Goal: Navigation & Orientation: Find specific page/section

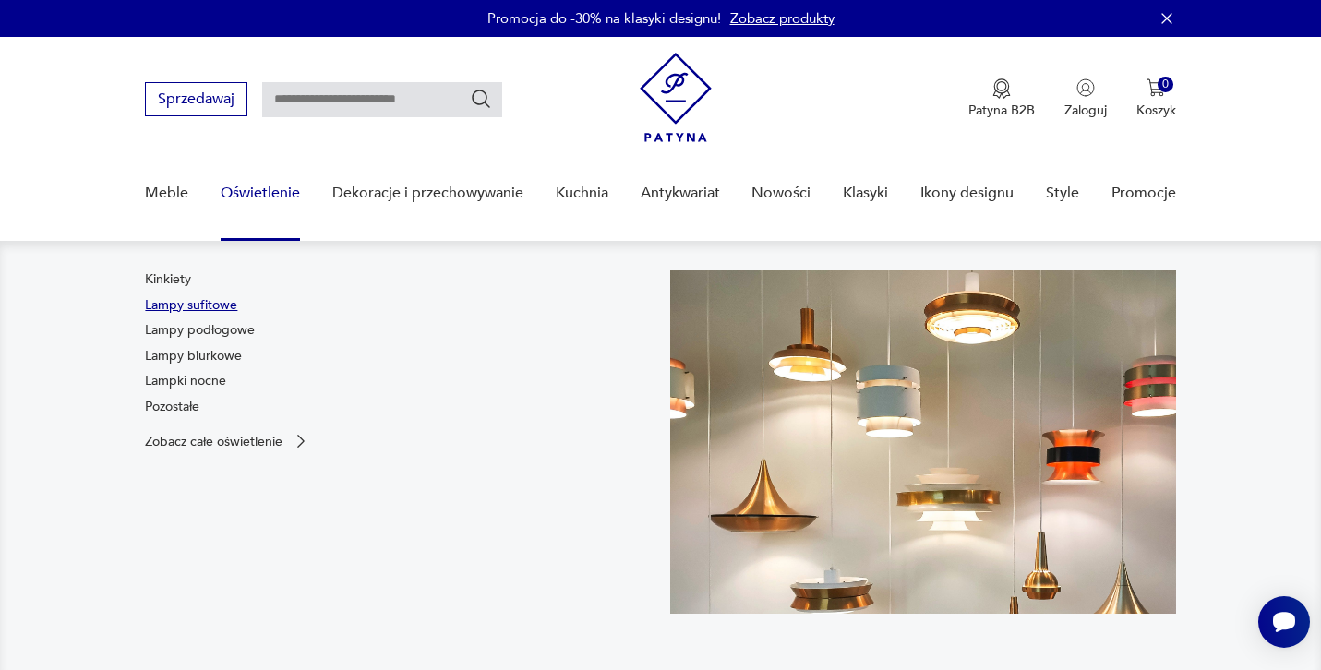
click at [209, 301] on link "Lampy sufitowe" at bounding box center [191, 305] width 92 height 18
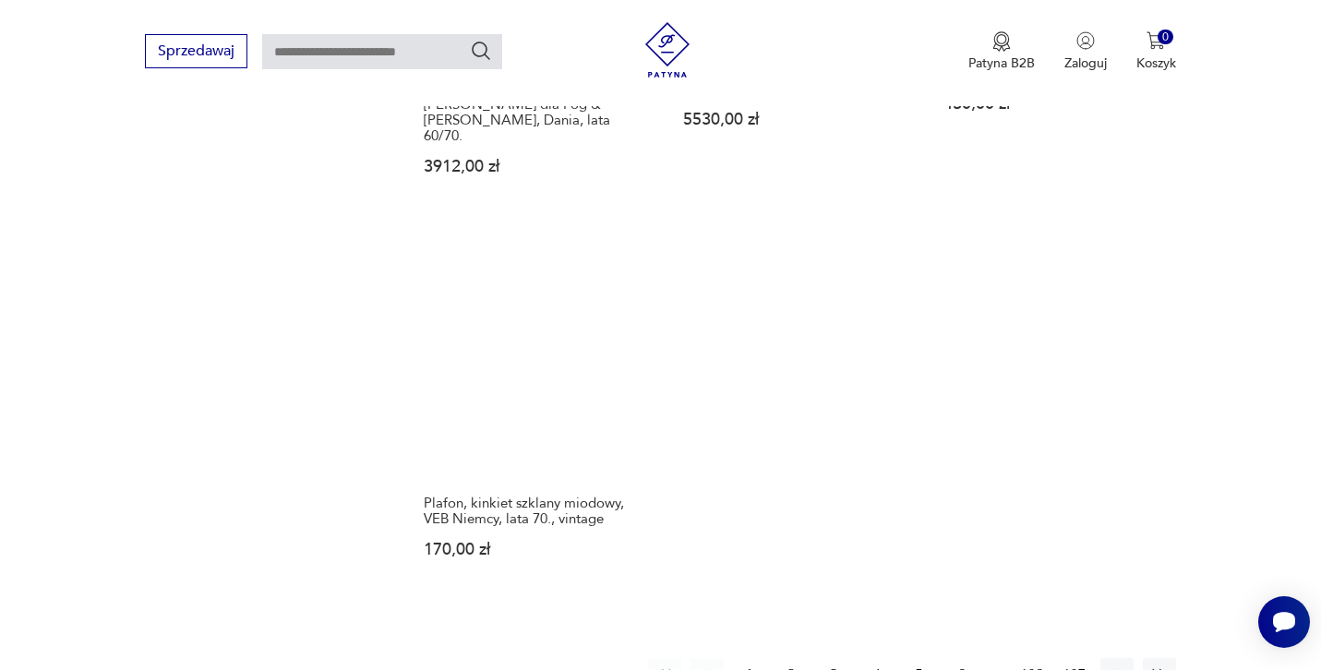
scroll to position [2658, 0]
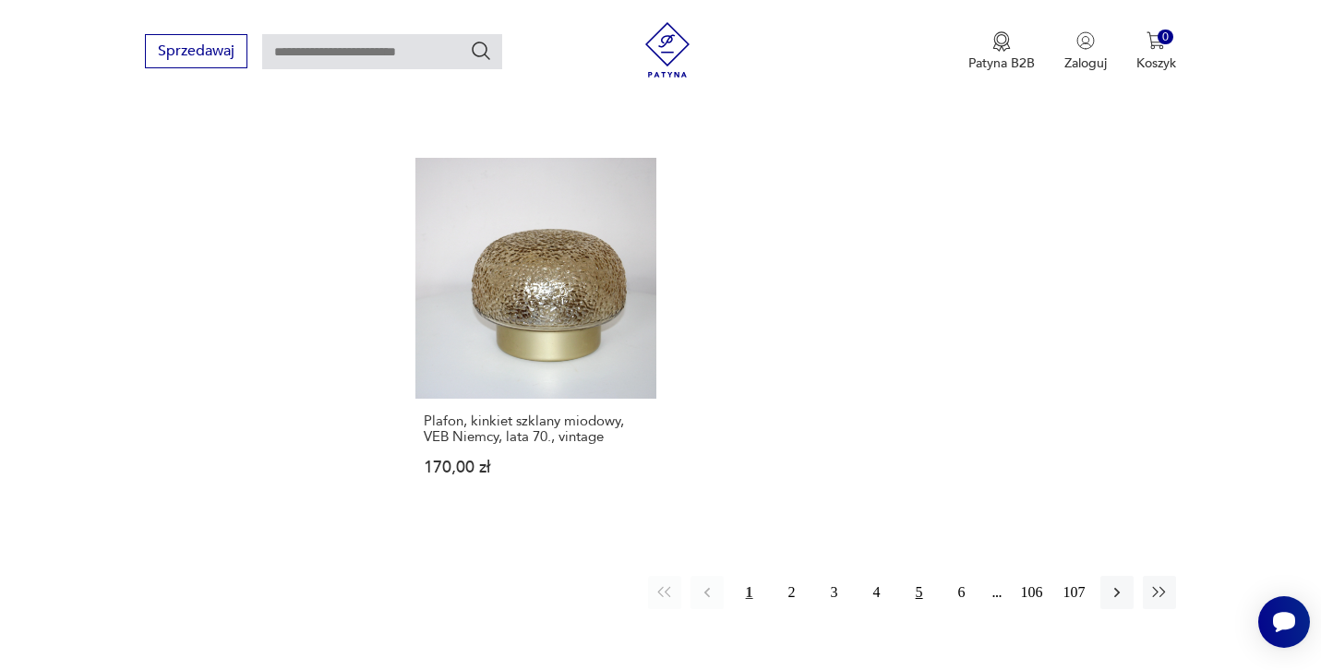
click at [921, 576] on button "5" at bounding box center [919, 592] width 33 height 33
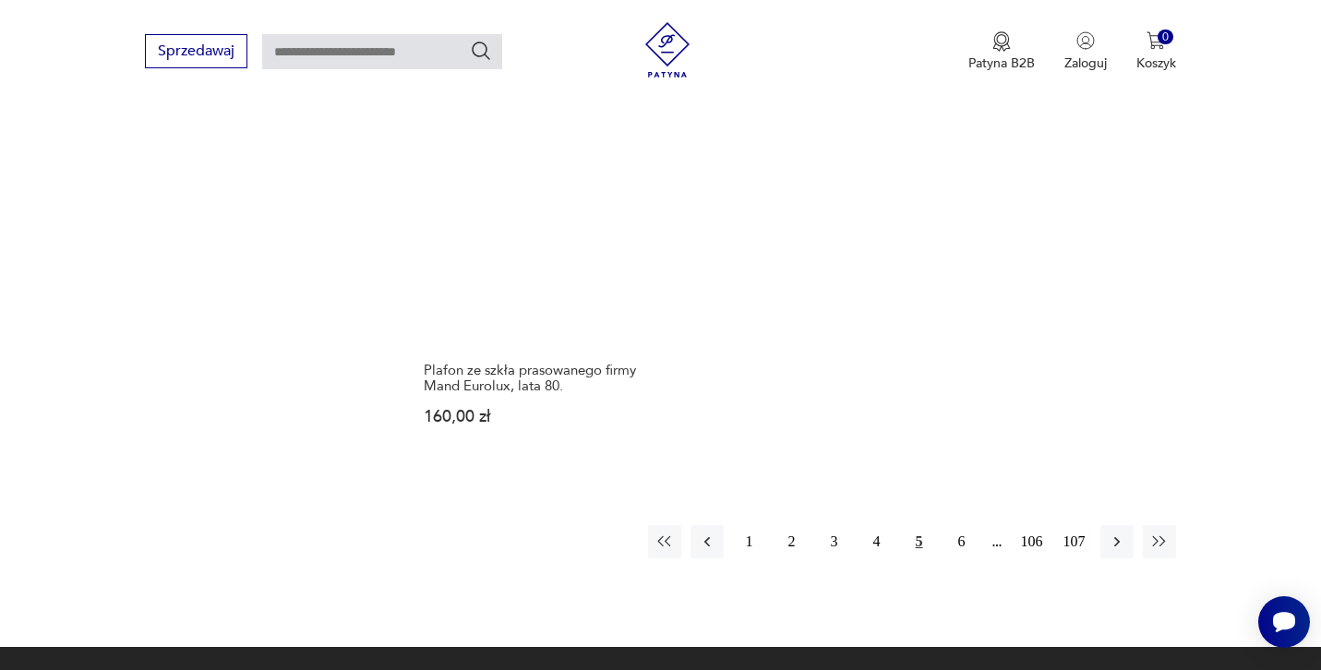
scroll to position [2710, 0]
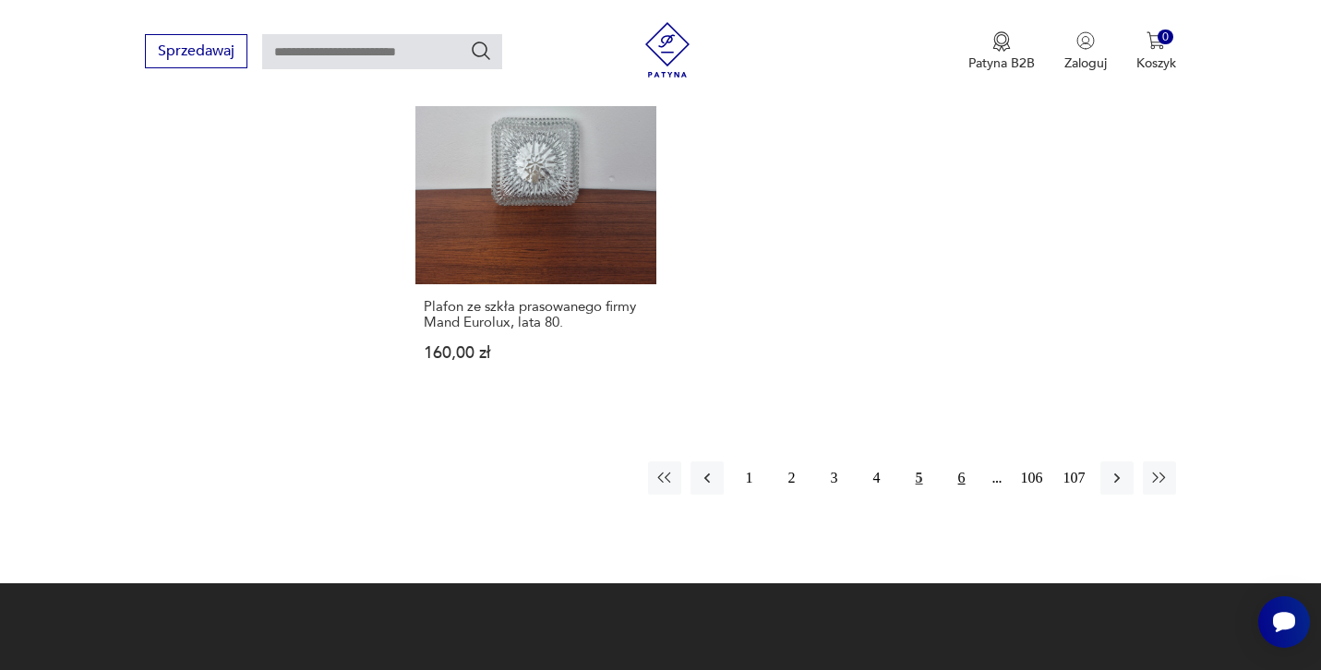
click at [961, 483] on button "6" at bounding box center [961, 477] width 33 height 33
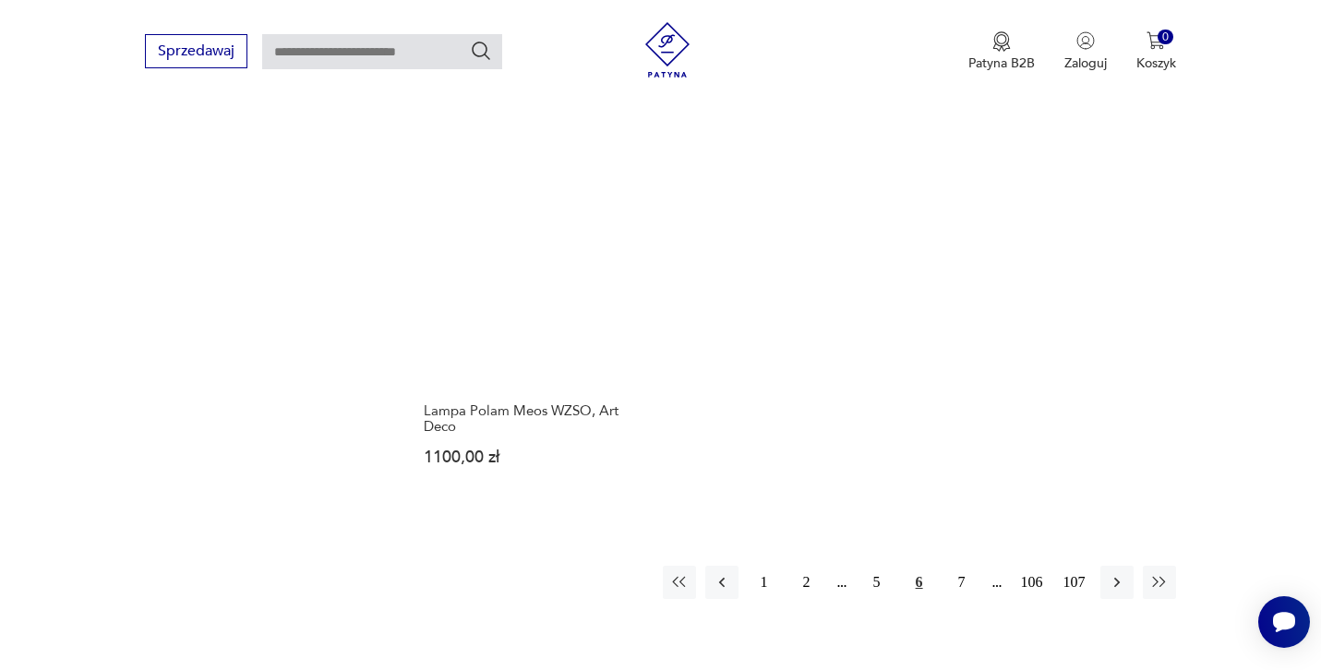
scroll to position [2708, 0]
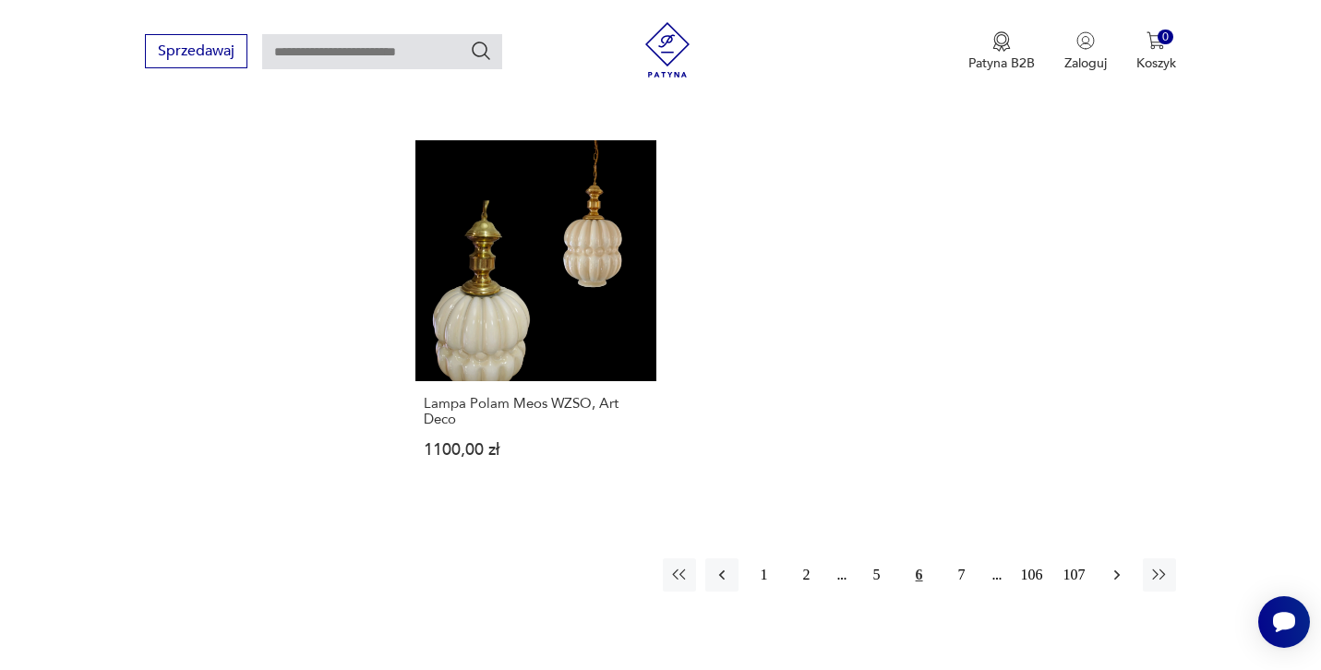
click at [1118, 566] on icon "button" at bounding box center [1117, 575] width 18 height 18
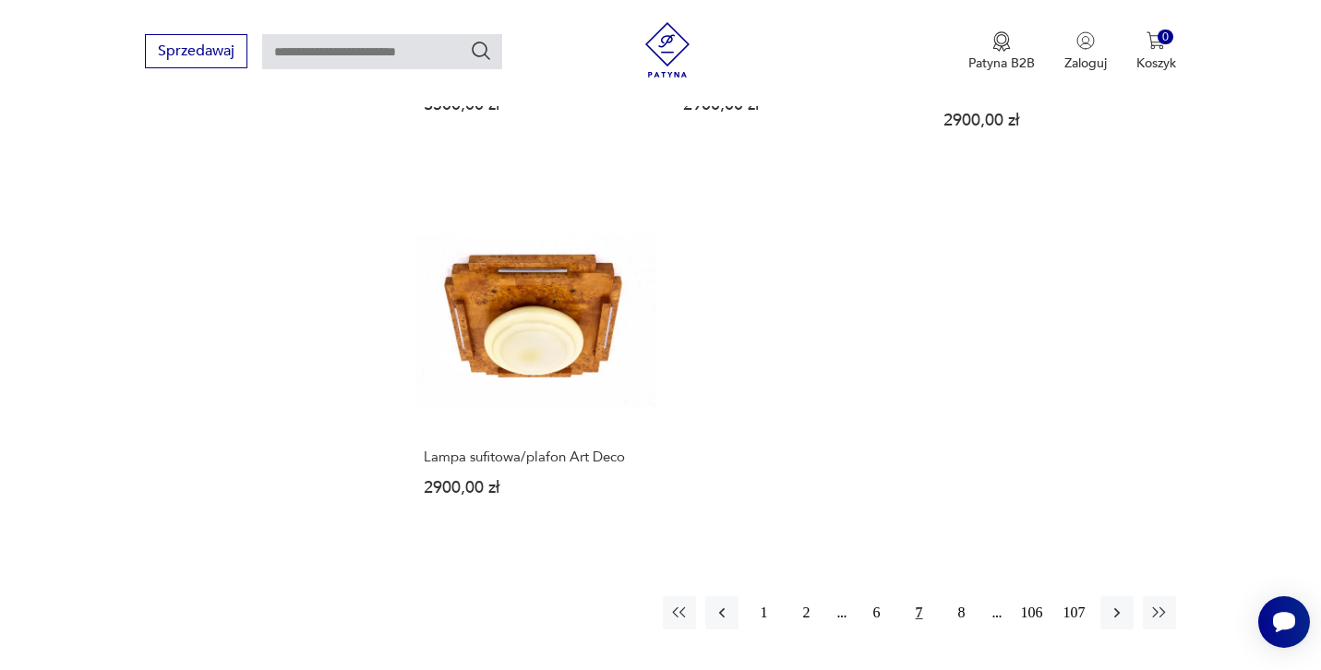
scroll to position [2583, 0]
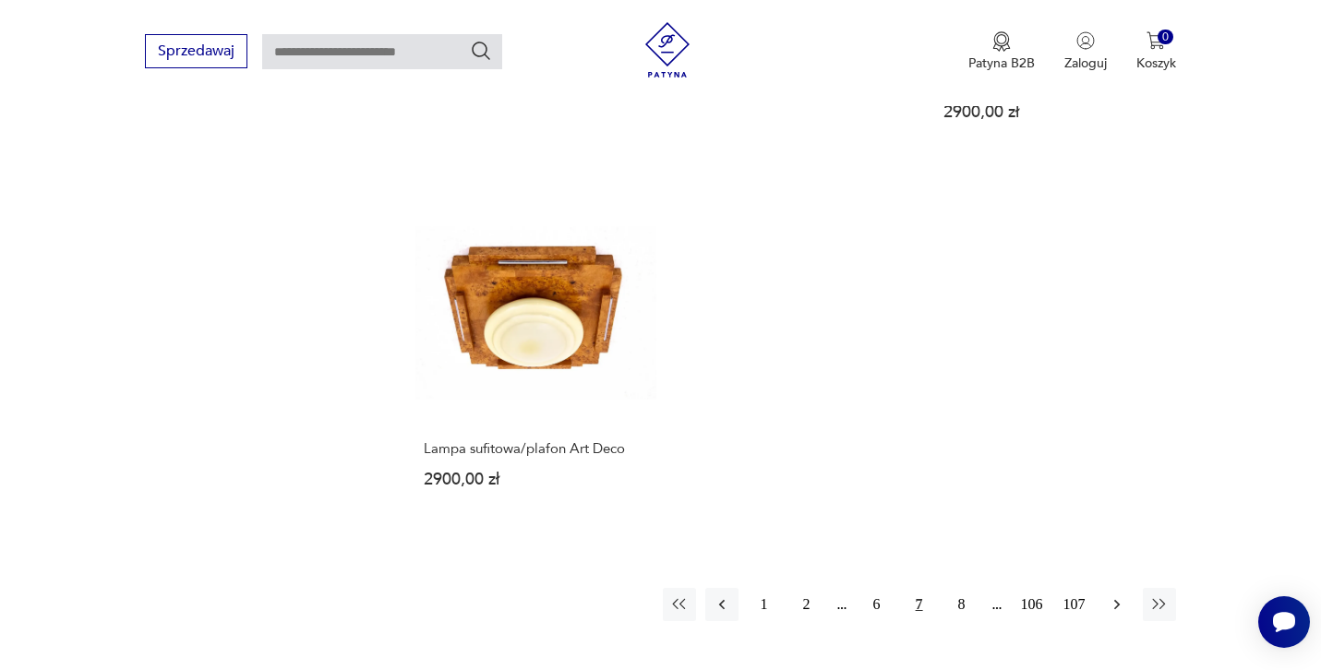
click at [1120, 595] on icon "button" at bounding box center [1117, 604] width 18 height 18
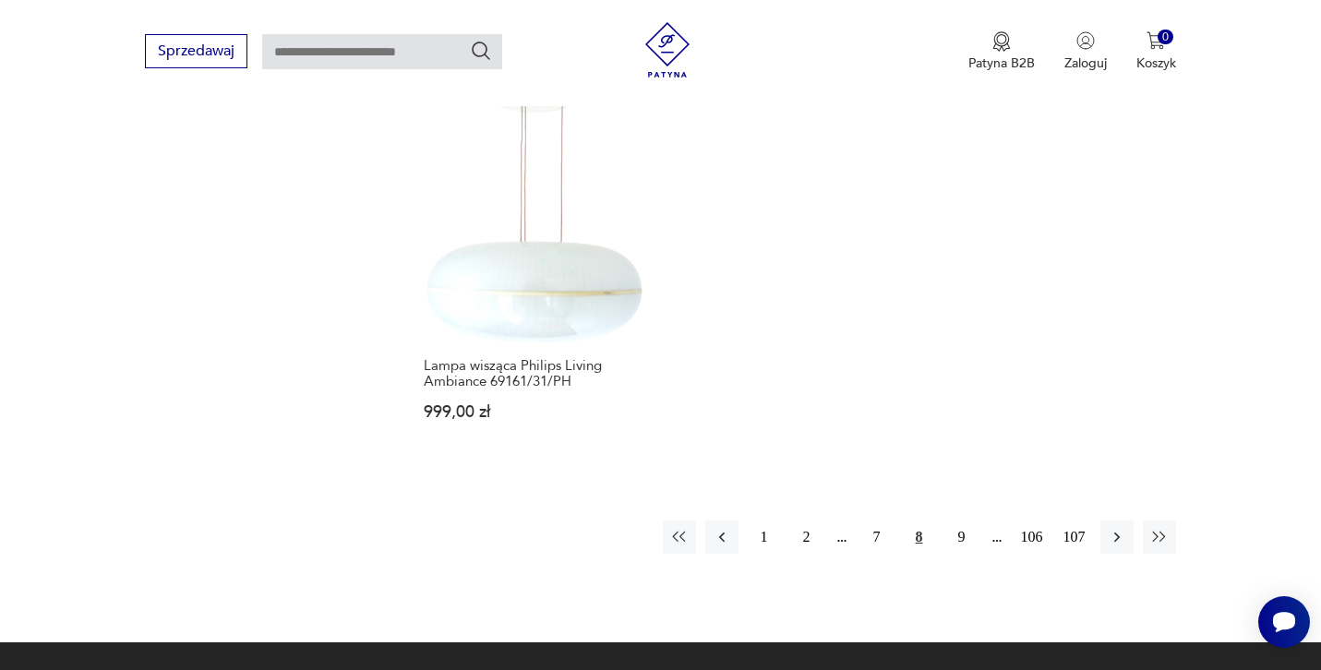
scroll to position [2622, 0]
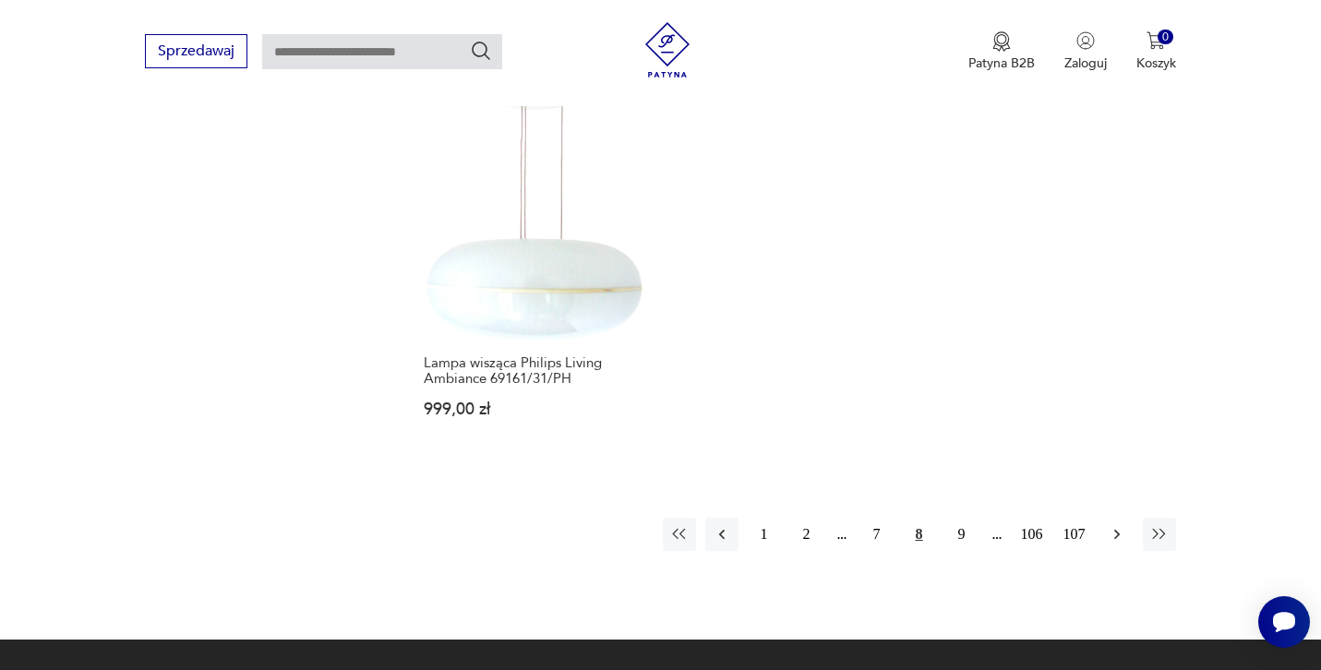
click at [1118, 525] on icon "button" at bounding box center [1117, 534] width 18 height 18
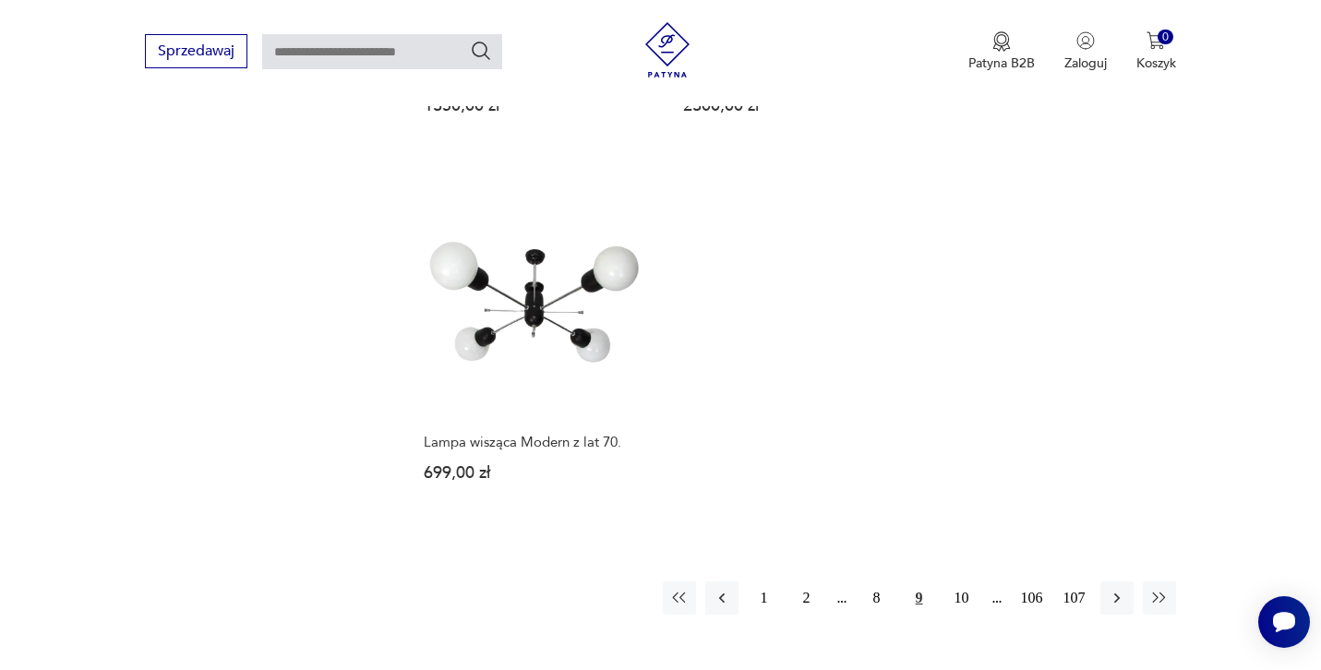
scroll to position [2655, 0]
click at [1118, 581] on button "button" at bounding box center [1116, 597] width 33 height 33
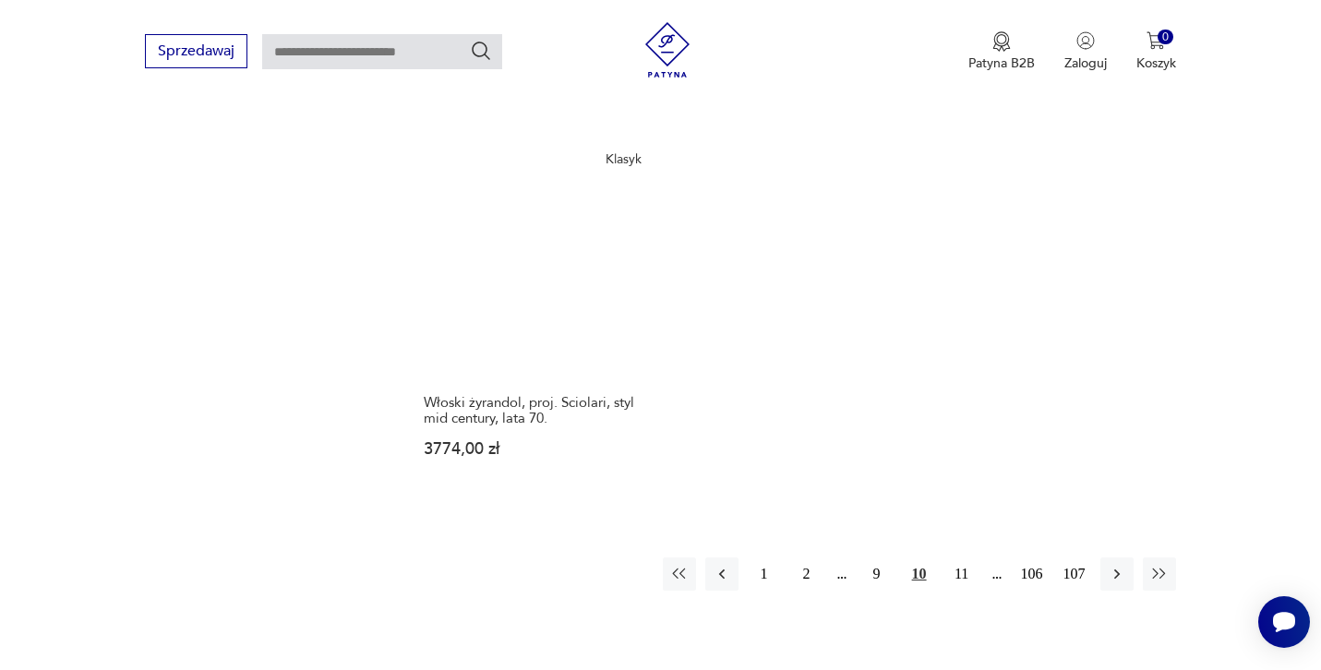
scroll to position [2652, 0]
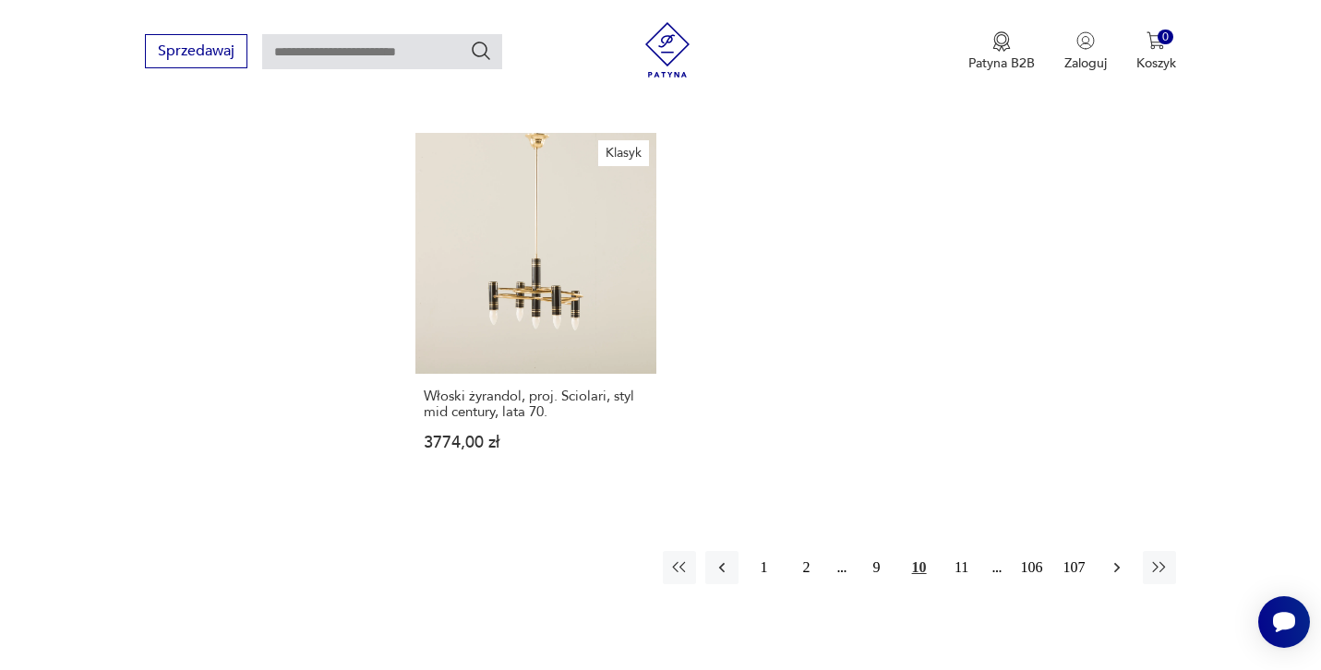
click at [1108, 558] on icon "button" at bounding box center [1117, 567] width 18 height 18
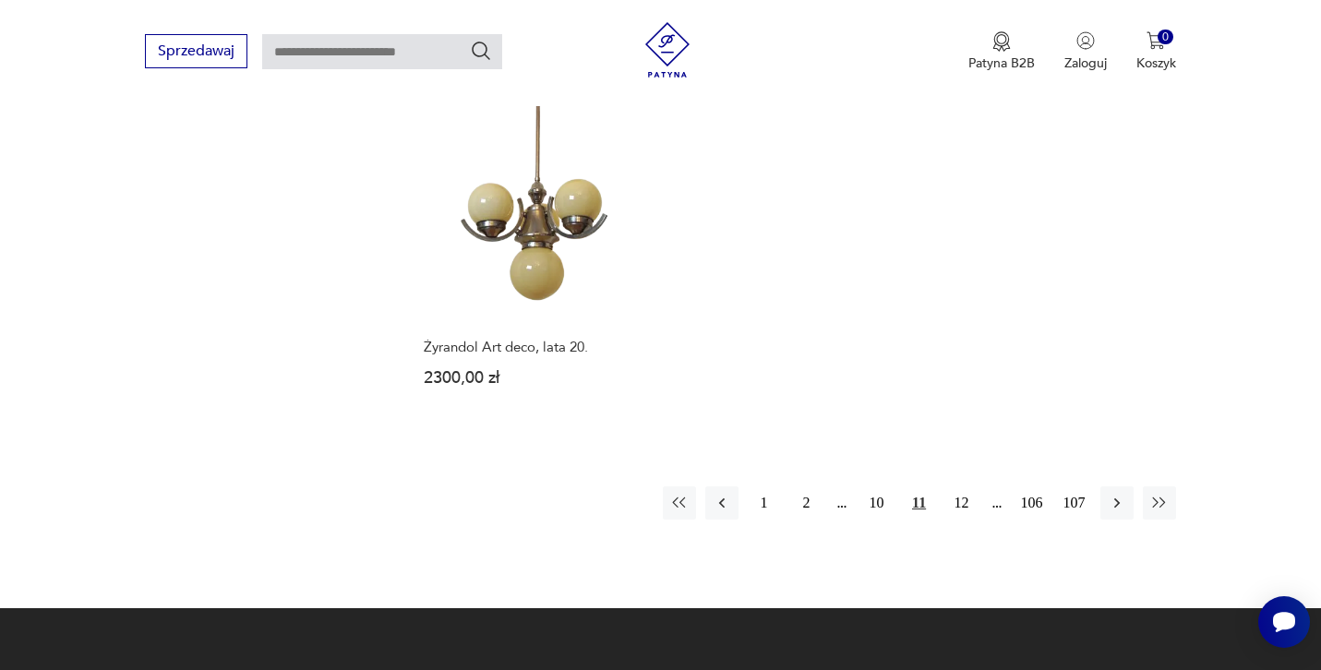
scroll to position [2670, 0]
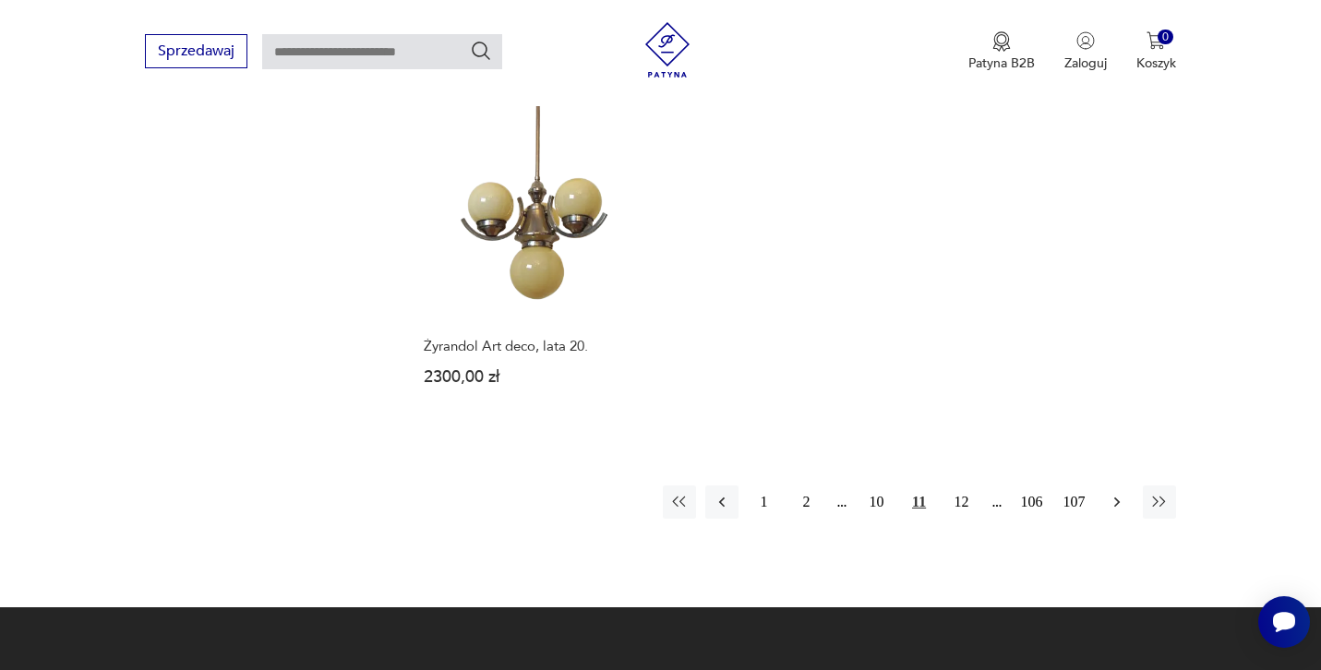
click at [1116, 493] on icon "button" at bounding box center [1117, 502] width 18 height 18
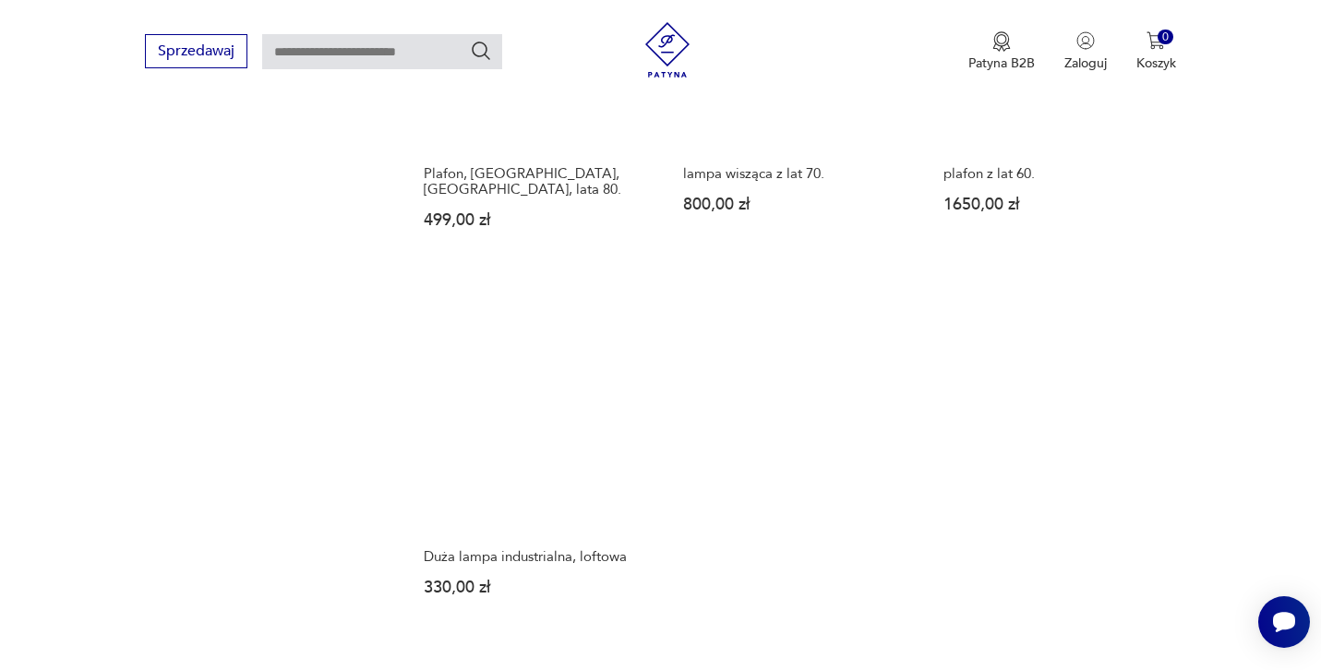
scroll to position [2632, 0]
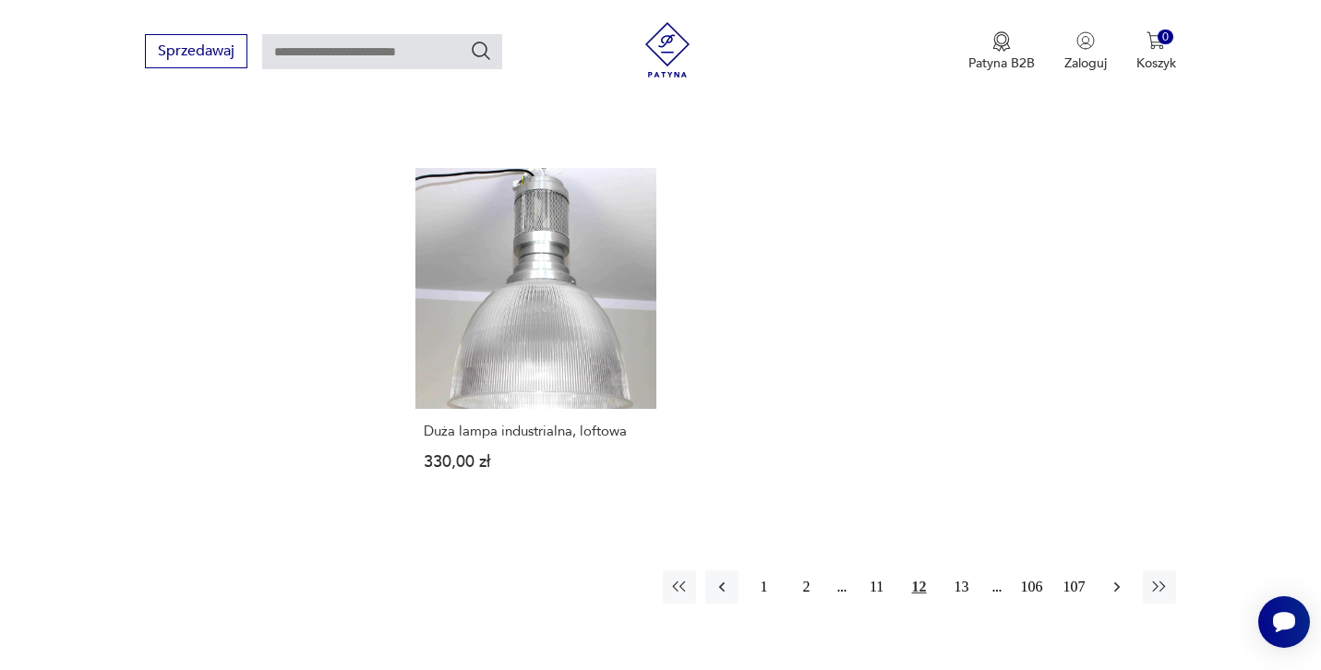
click at [1114, 578] on icon "button" at bounding box center [1117, 587] width 18 height 18
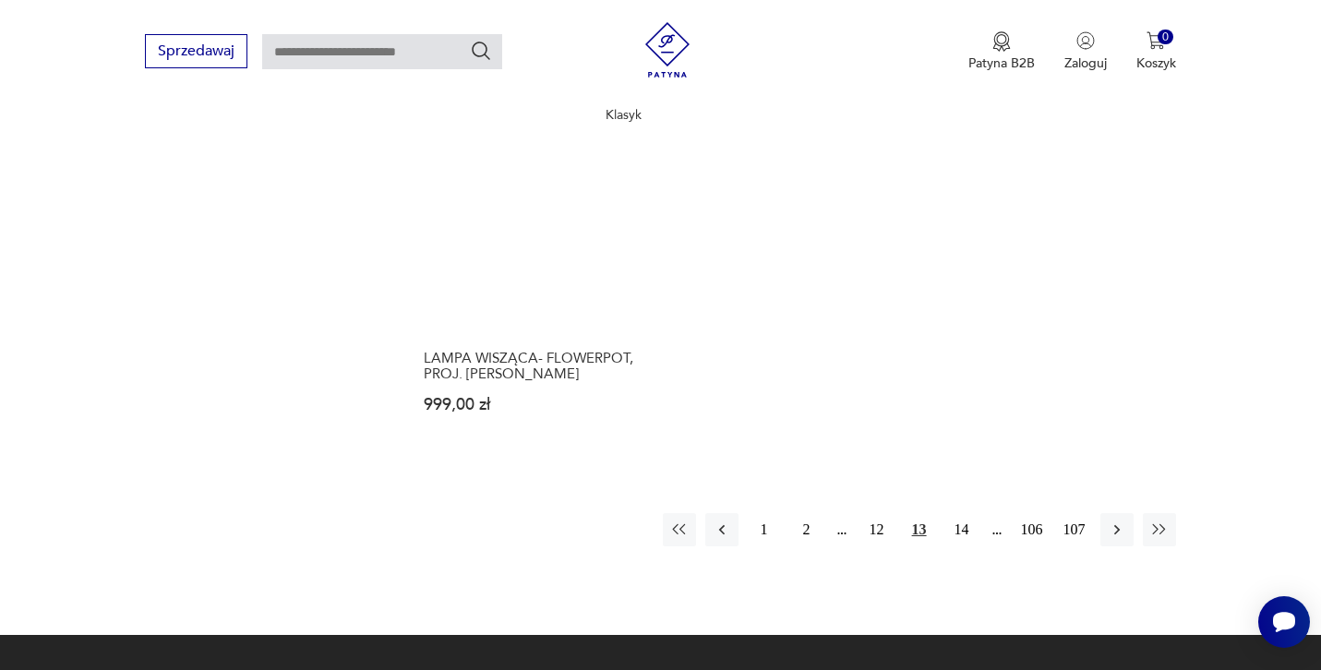
scroll to position [2598, 0]
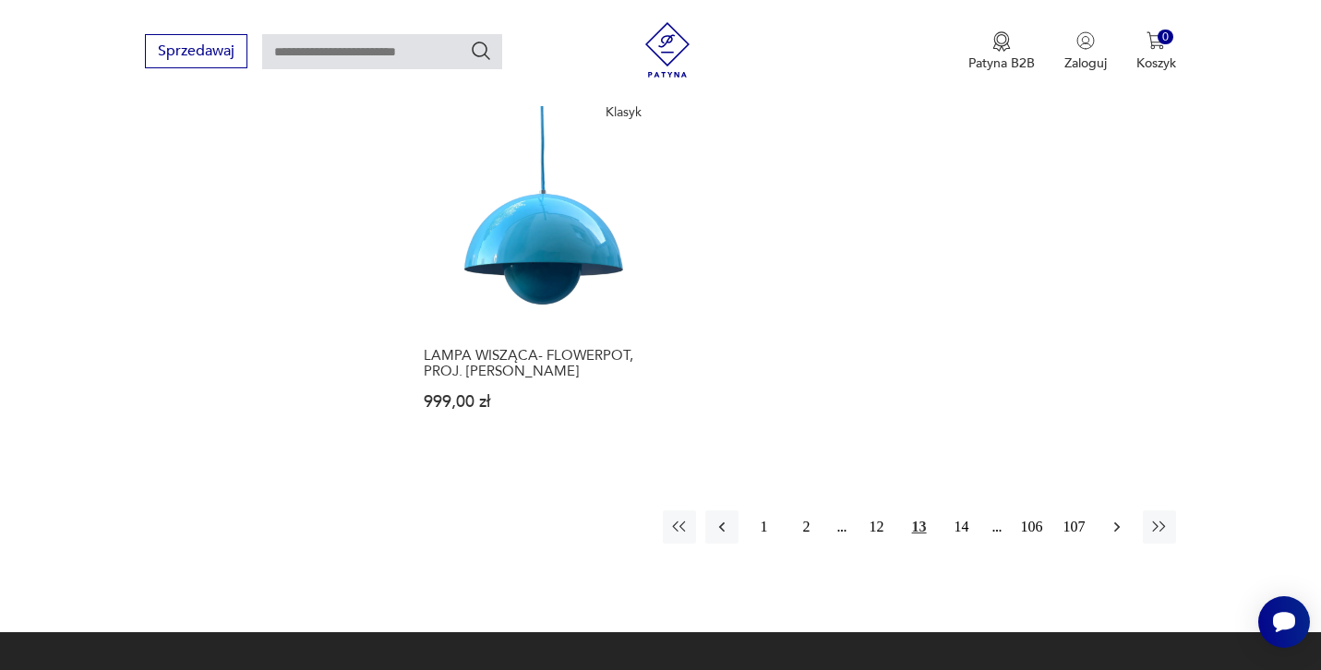
click at [1116, 518] on icon "button" at bounding box center [1117, 527] width 18 height 18
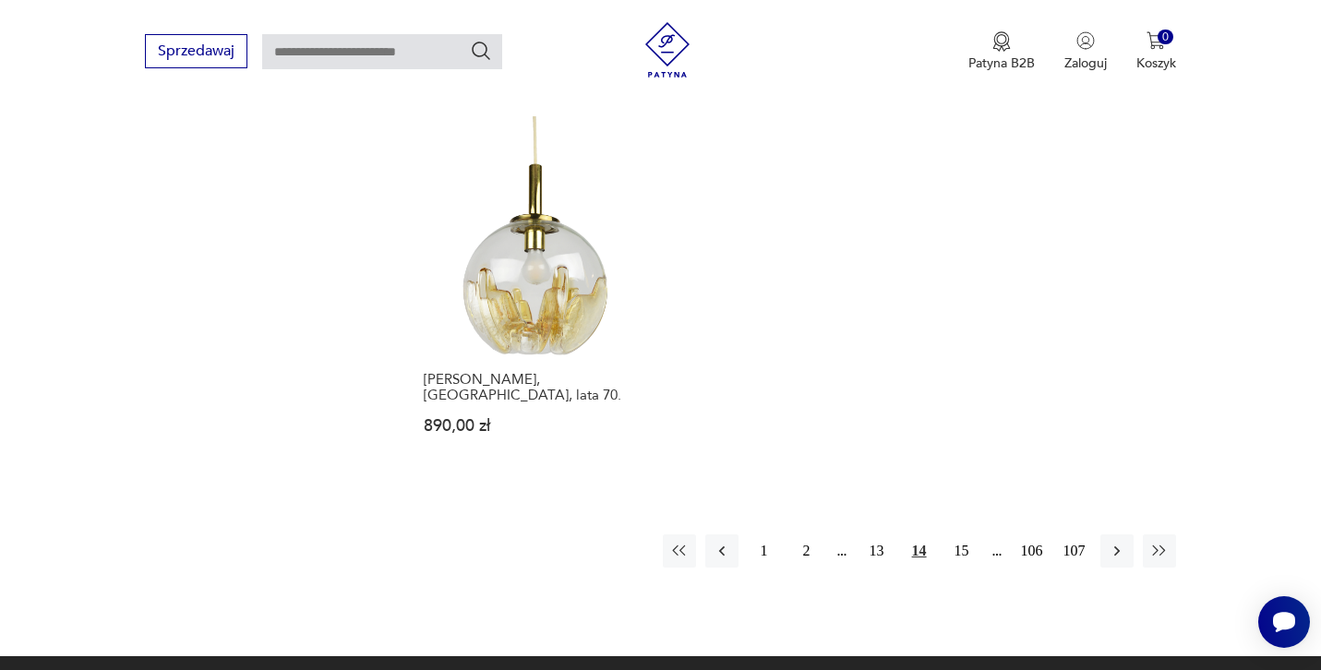
scroll to position [2661, 0]
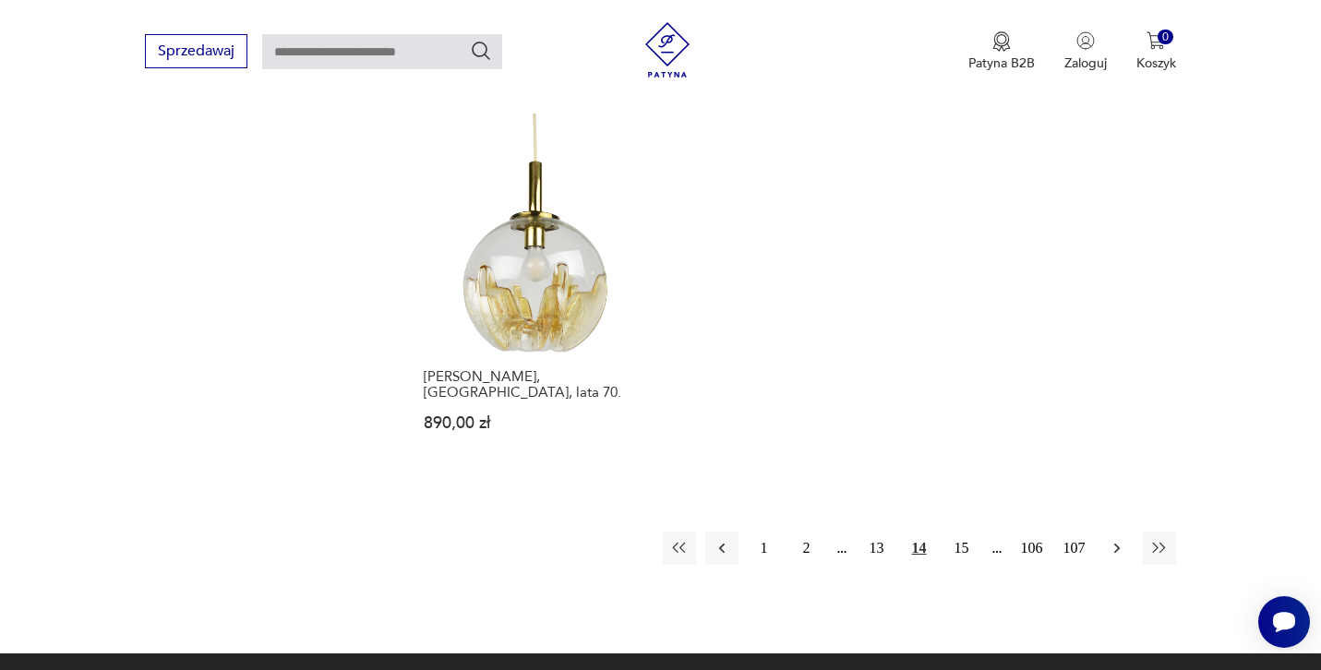
click at [1111, 539] on icon "button" at bounding box center [1117, 548] width 18 height 18
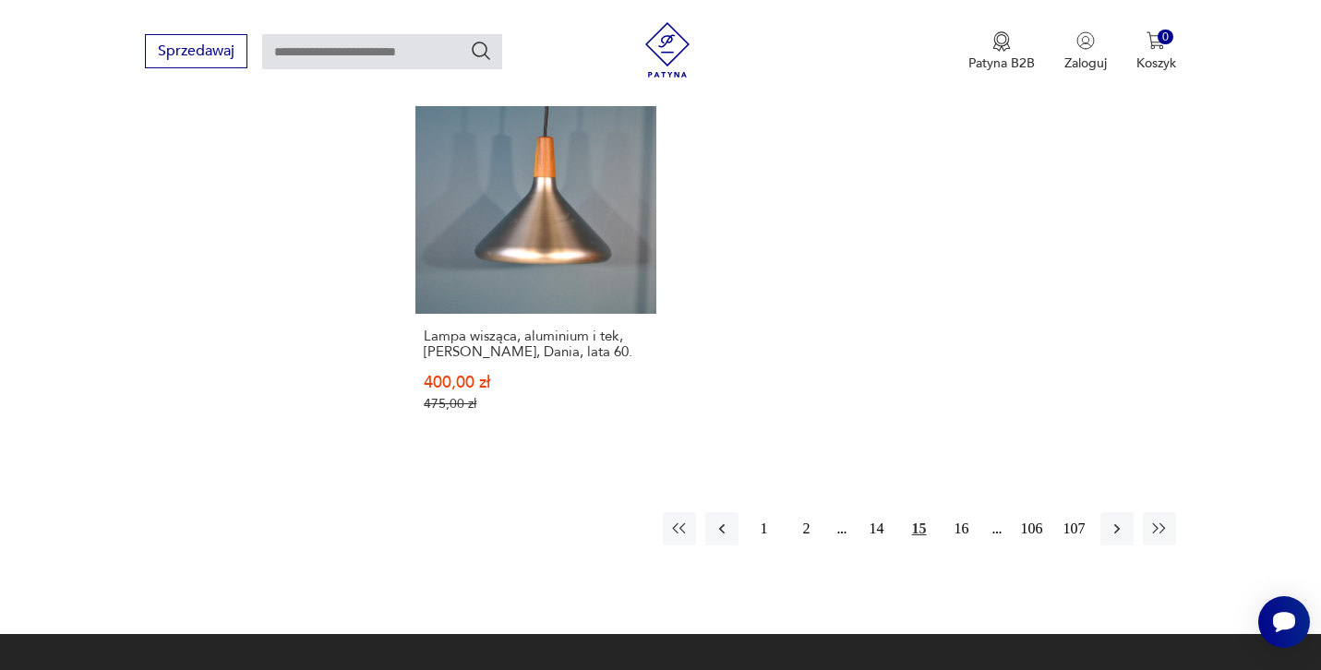
scroll to position [2777, 0]
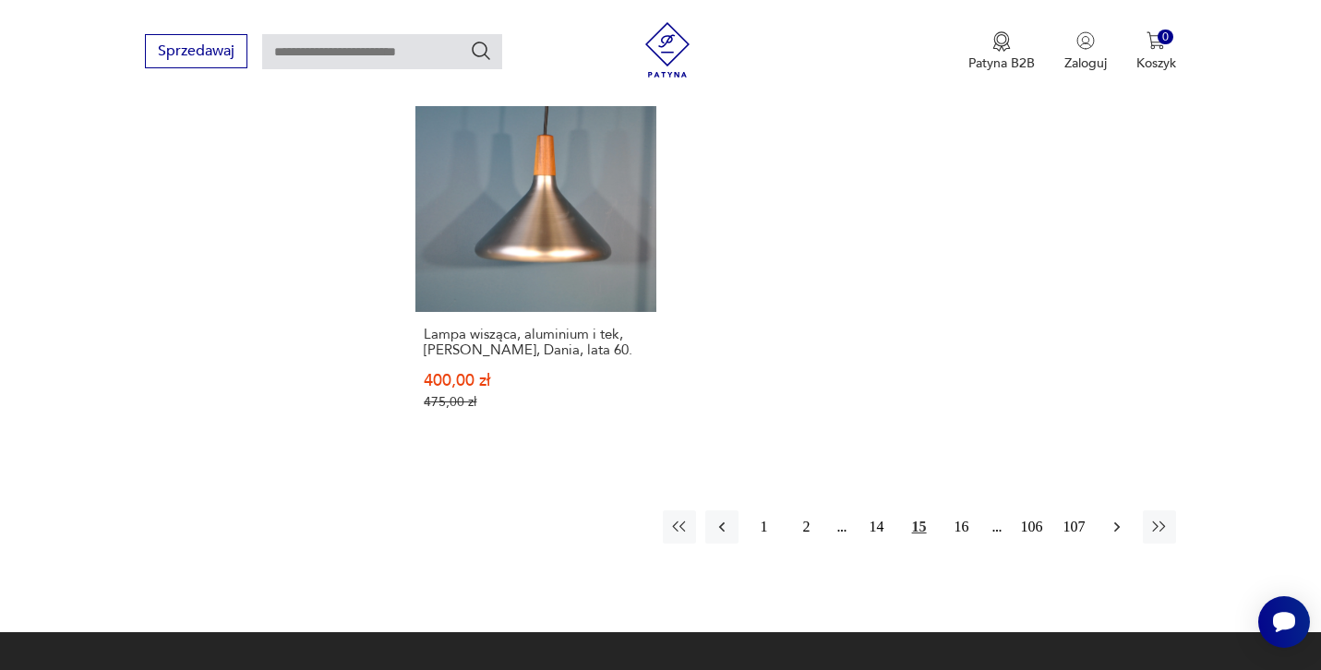
click at [1119, 518] on icon "button" at bounding box center [1117, 527] width 18 height 18
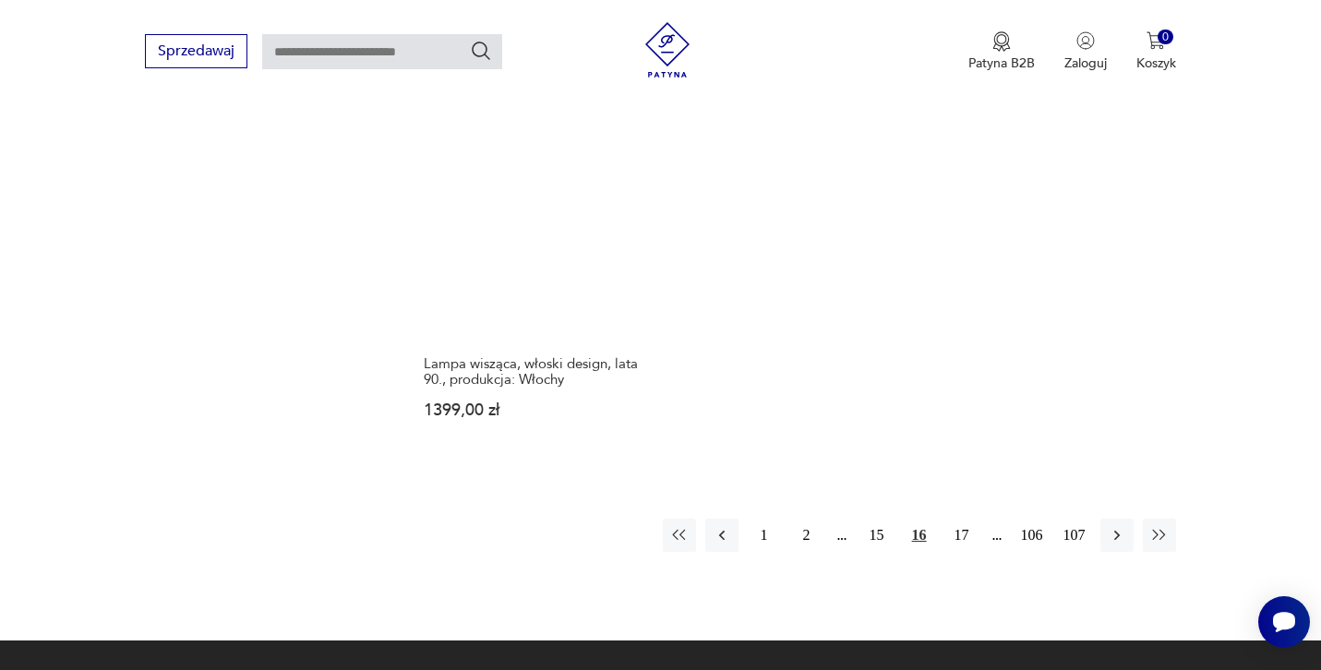
scroll to position [2646, 0]
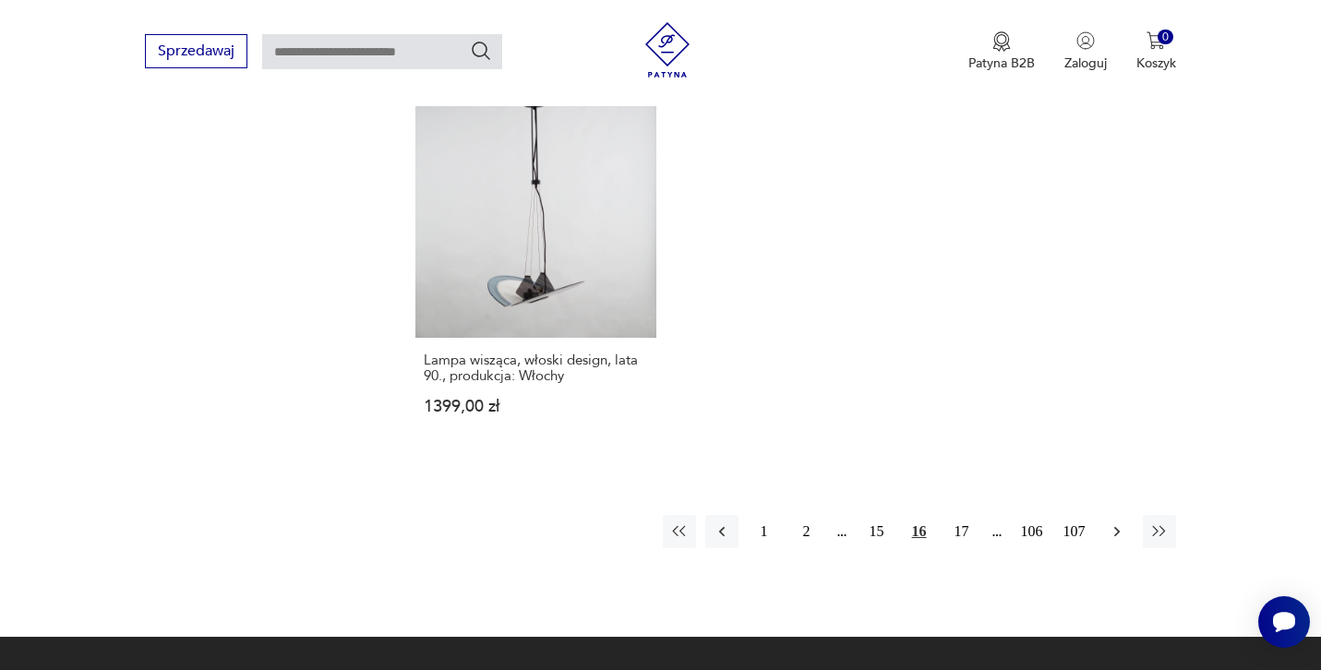
click at [1125, 521] on button "button" at bounding box center [1116, 531] width 33 height 33
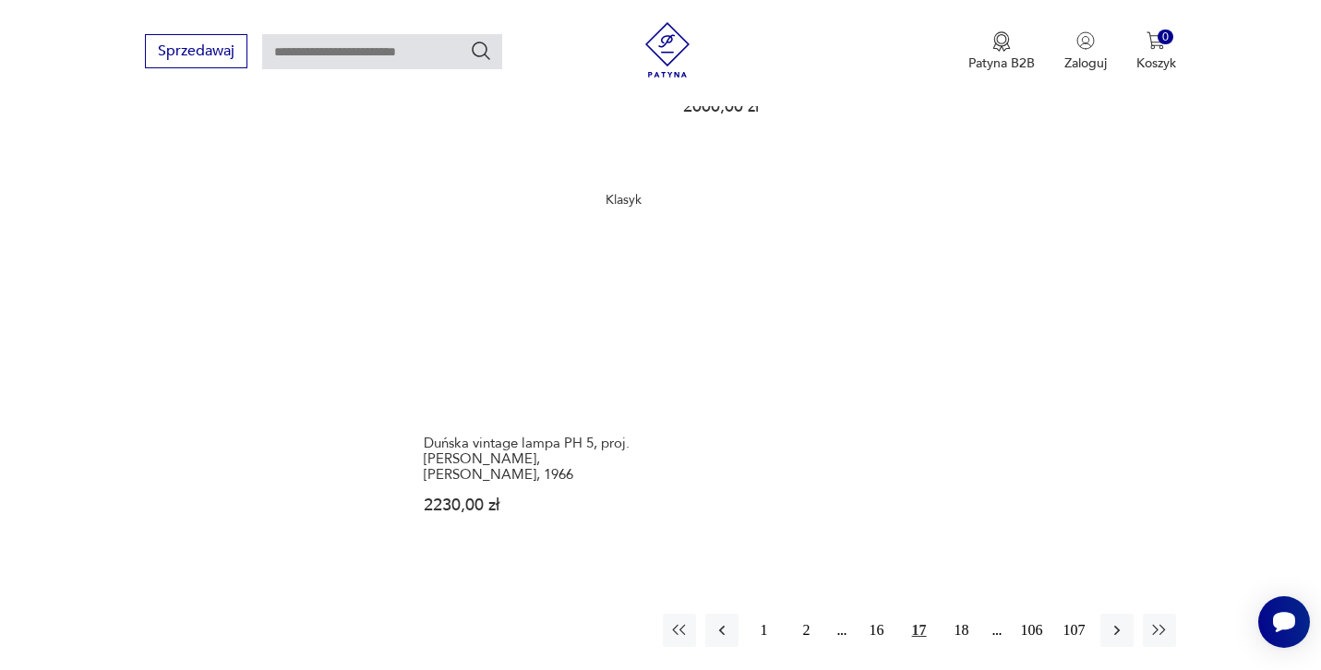
scroll to position [2653, 0]
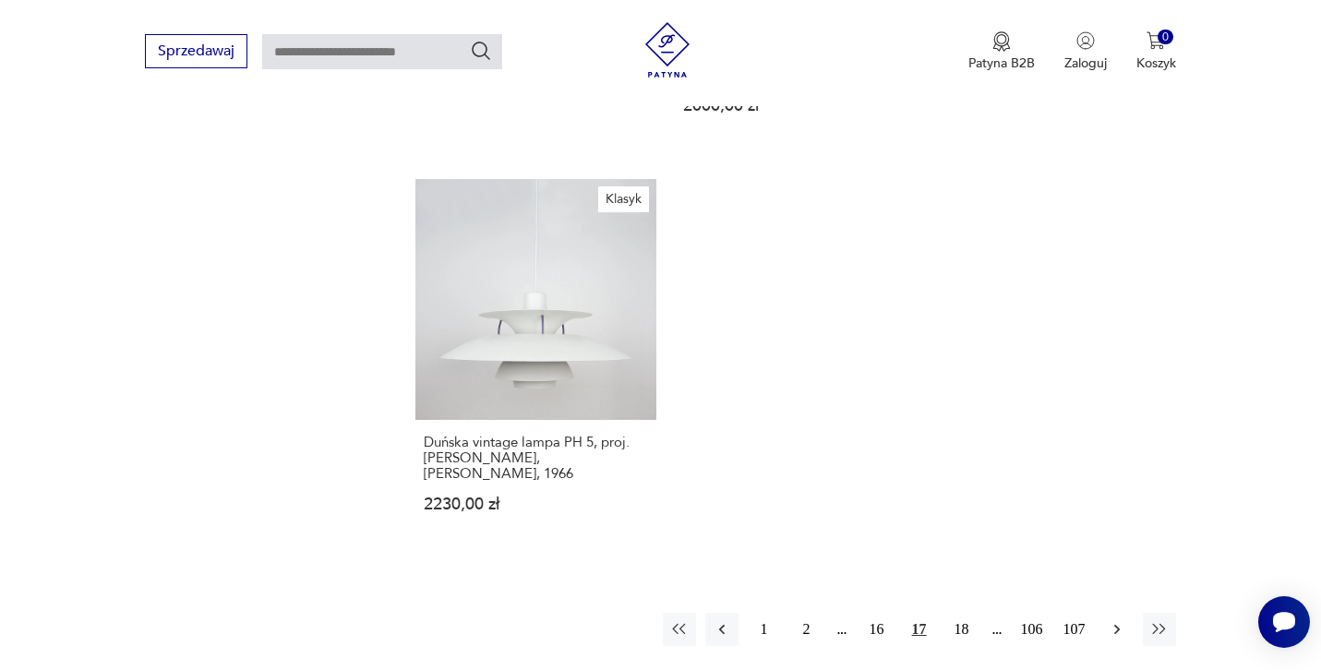
click at [1123, 620] on icon "button" at bounding box center [1117, 629] width 18 height 18
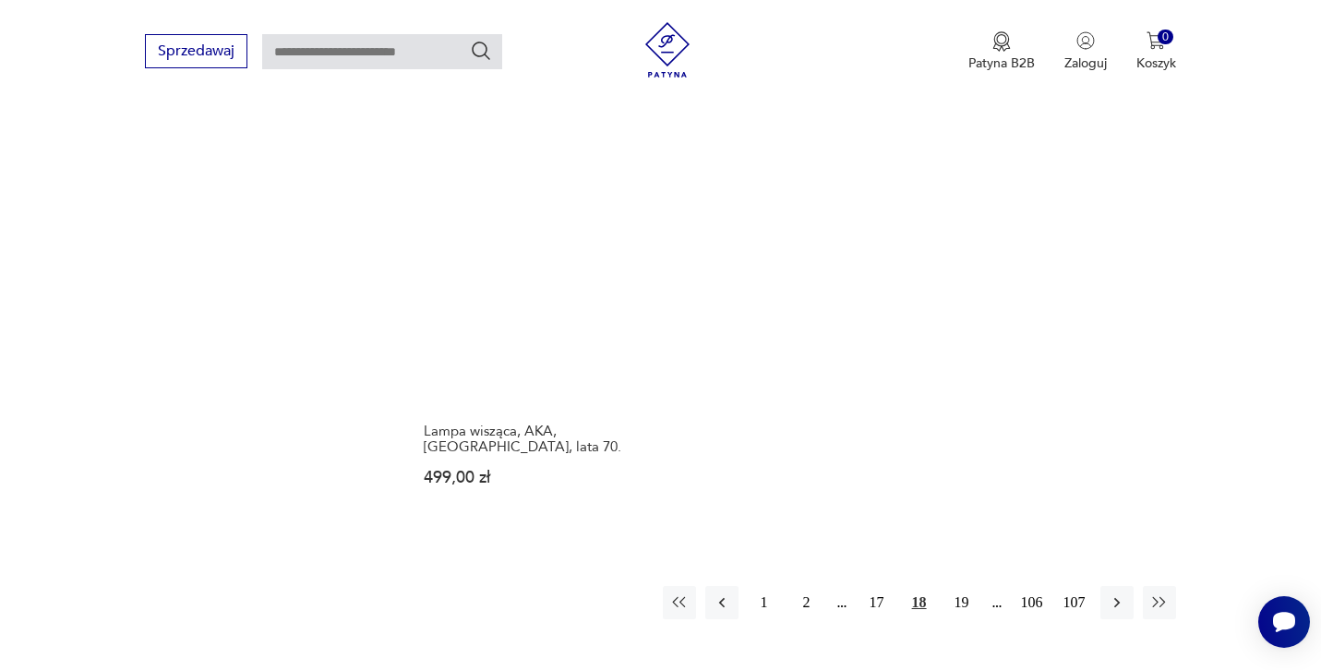
scroll to position [2610, 0]
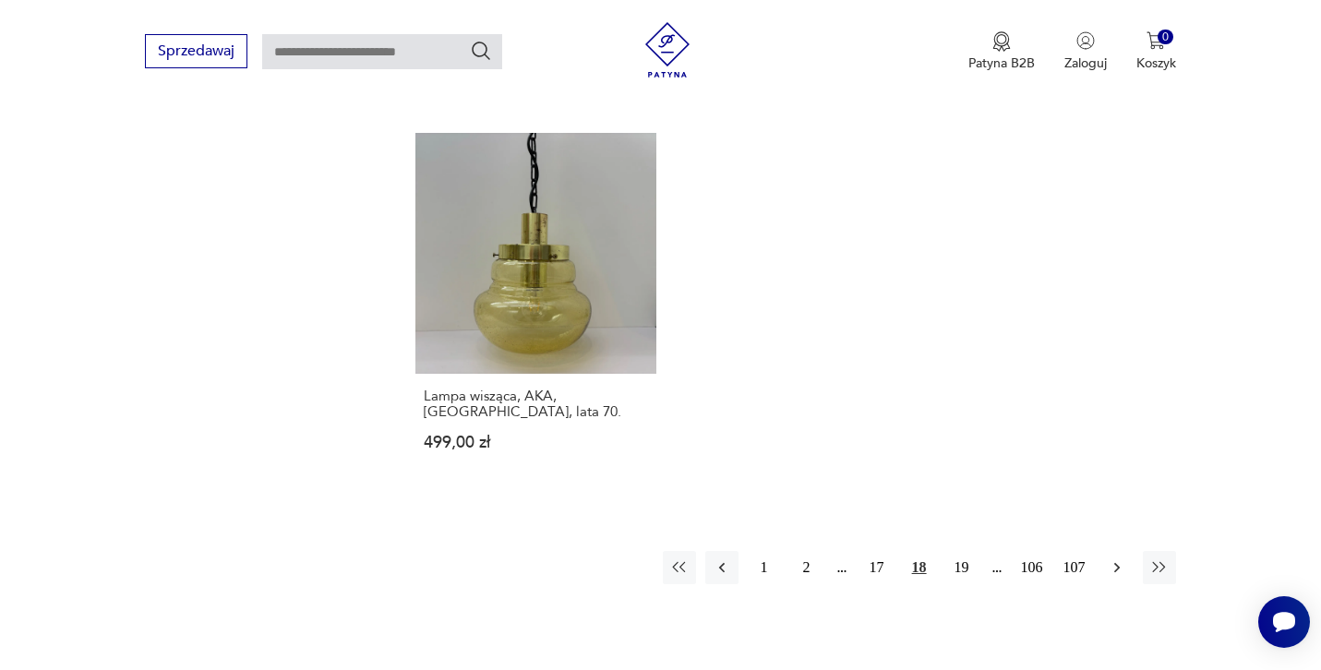
click at [1123, 558] on icon "button" at bounding box center [1117, 567] width 18 height 18
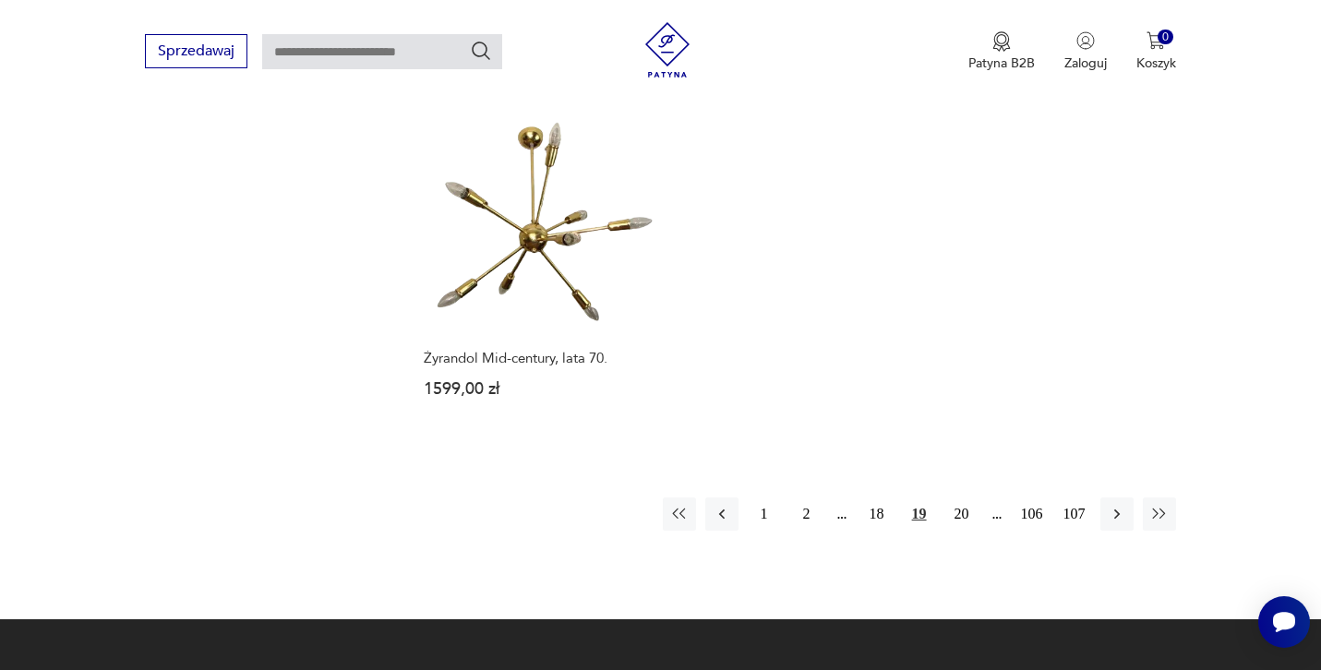
scroll to position [2688, 0]
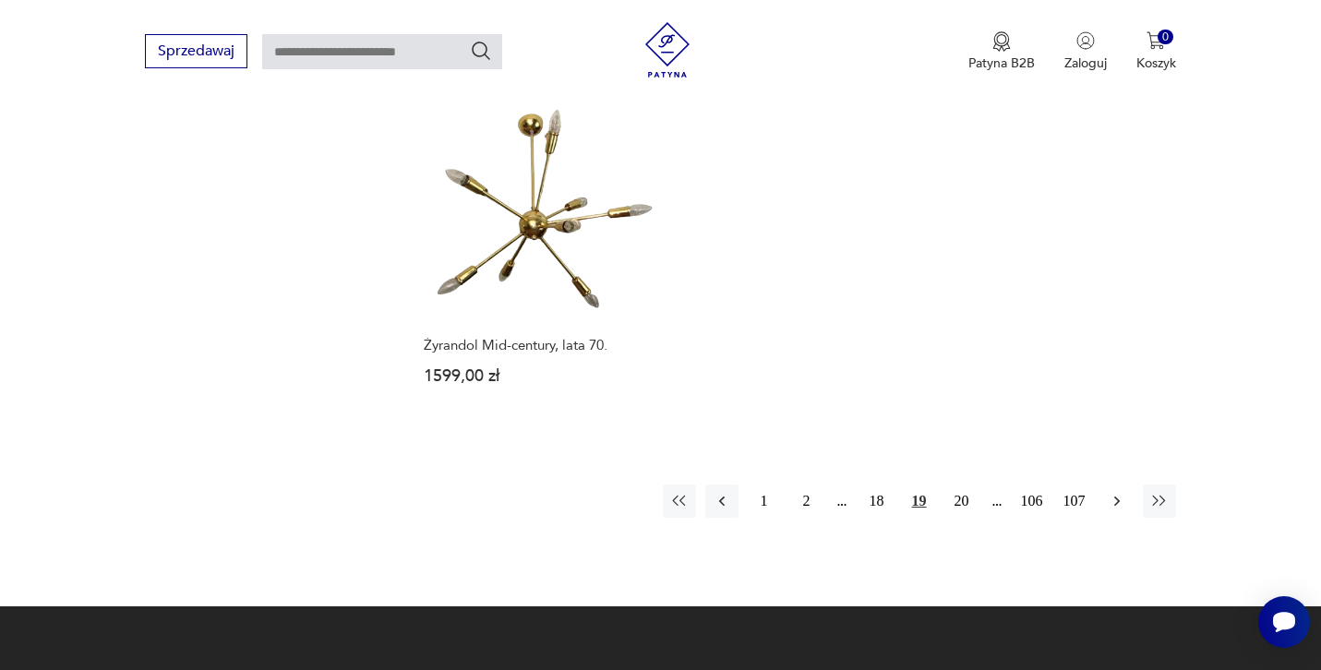
click at [1115, 501] on icon "button" at bounding box center [1117, 501] width 18 height 18
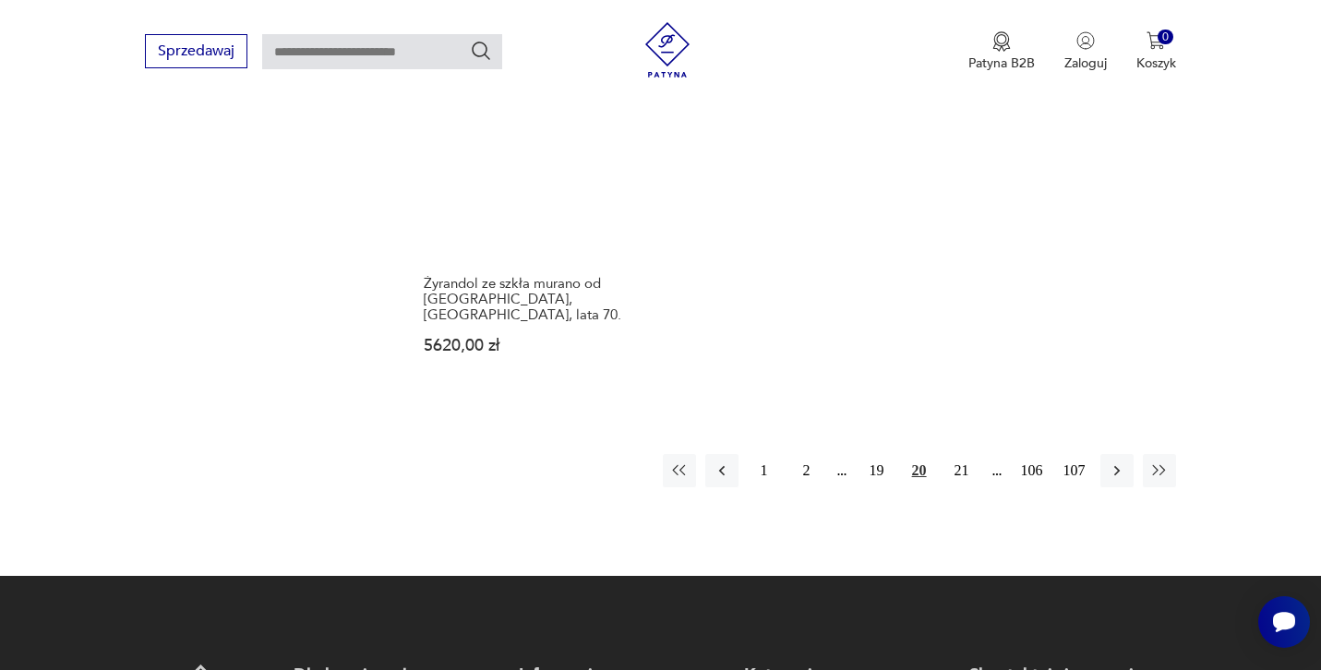
scroll to position [2783, 0]
